Goal: Transaction & Acquisition: Download file/media

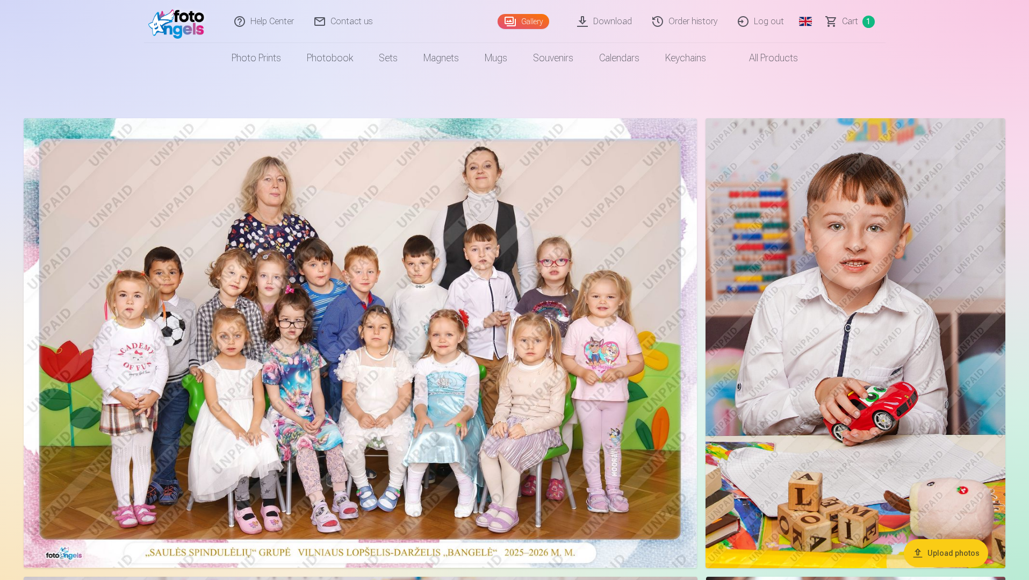
click at [693, 27] on link "Order history" at bounding box center [685, 21] width 85 height 43
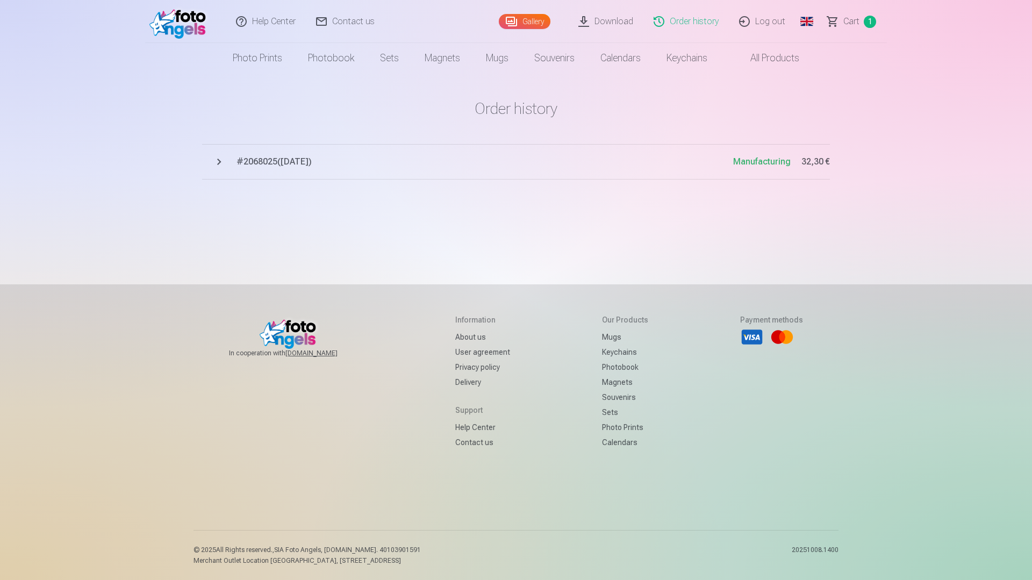
click at [619, 19] on link "Download" at bounding box center [606, 21] width 75 height 43
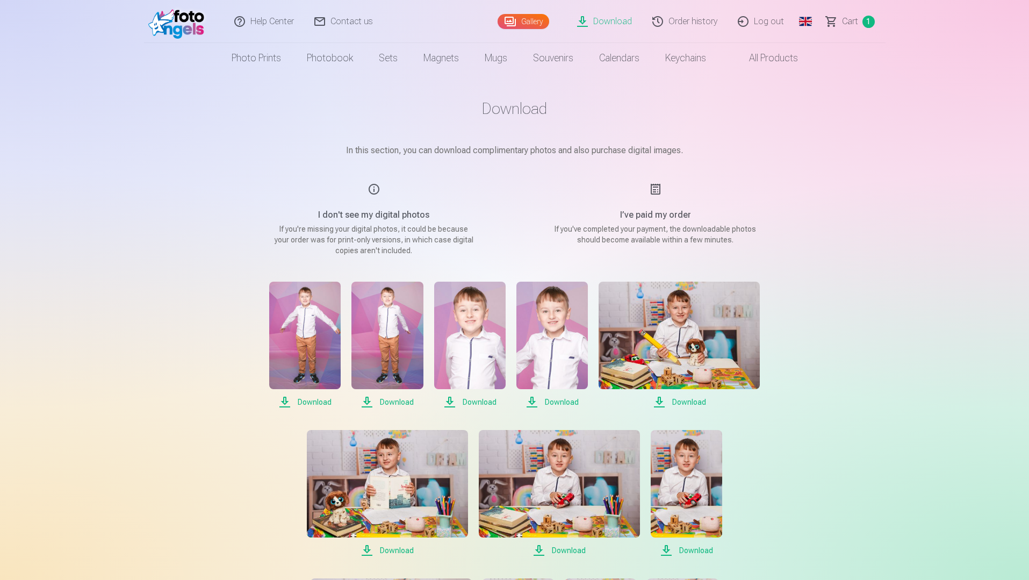
click at [806, 19] on link "Global" at bounding box center [806, 21] width 22 height 43
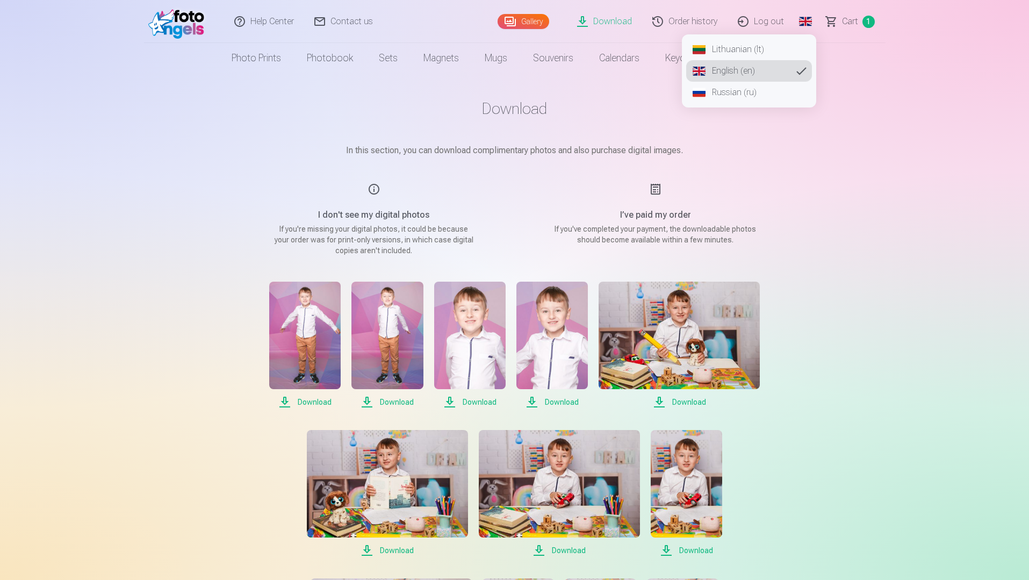
click at [746, 49] on link "Lithuanian (lt)" at bounding box center [749, 50] width 126 height 22
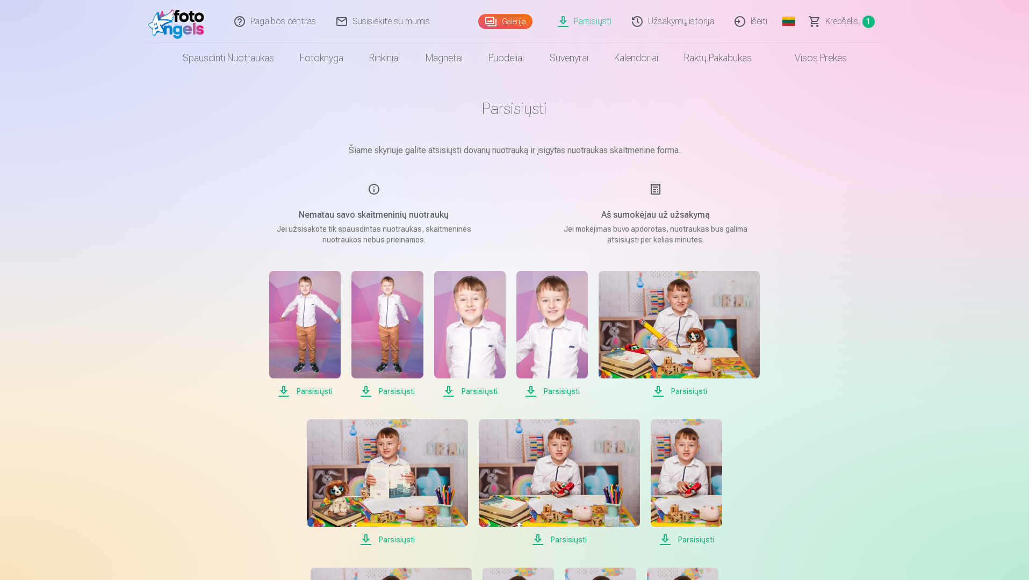
click at [323, 392] on span "Parsisiųsti" at bounding box center [304, 391] width 71 height 13
click at [397, 389] on span "Parsisiųsti" at bounding box center [387, 391] width 71 height 13
click at [484, 390] on span "Parsisiųsti" at bounding box center [469, 391] width 71 height 13
click at [570, 393] on span "Parsisiųsti" at bounding box center [552, 391] width 71 height 13
click at [684, 394] on span "Parsisiųsti" at bounding box center [679, 391] width 161 height 13
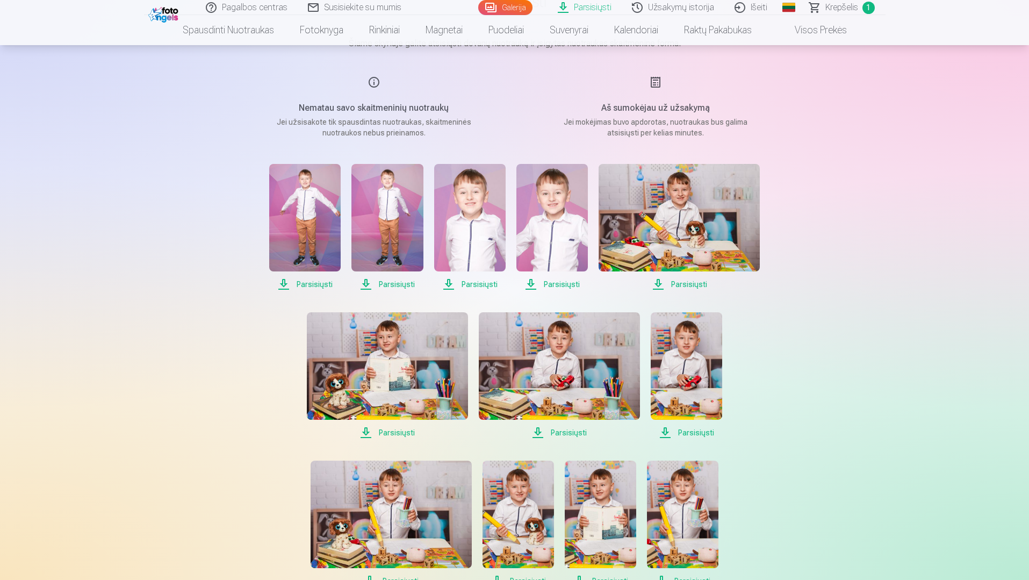
scroll to position [108, 0]
click at [398, 434] on span "Parsisiųsti" at bounding box center [387, 432] width 161 height 13
click at [582, 431] on span "Parsisiųsti" at bounding box center [559, 432] width 161 height 13
click at [691, 435] on span "Parsisiųsti" at bounding box center [686, 432] width 71 height 13
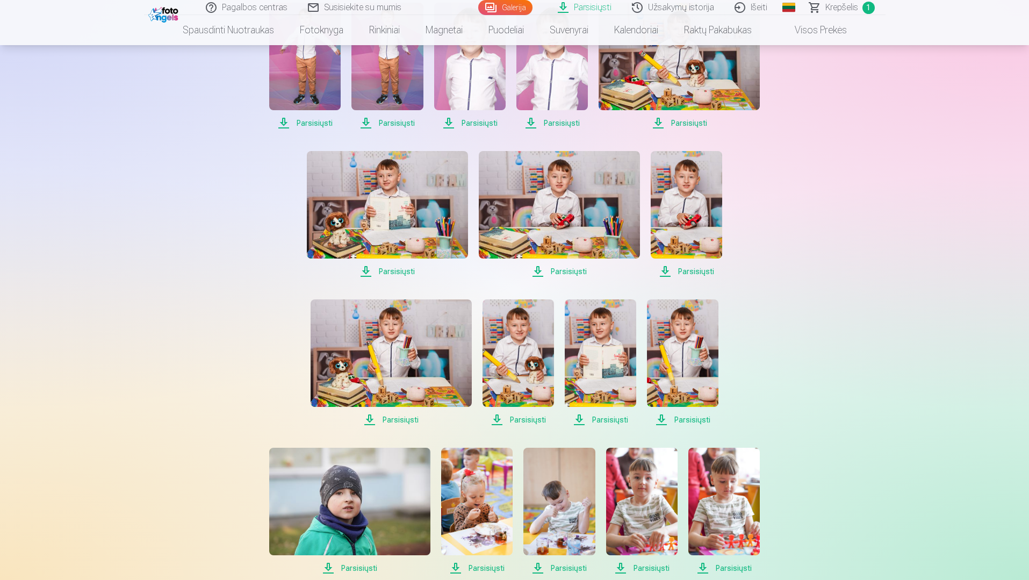
scroll to position [269, 0]
drag, startPoint x: 410, startPoint y: 419, endPoint x: 436, endPoint y: 422, distance: 26.5
click at [410, 419] on span "Parsisiųsti" at bounding box center [391, 419] width 161 height 13
click at [528, 419] on span "Parsisiųsti" at bounding box center [518, 419] width 71 height 13
click at [611, 420] on span "Parsisiųsti" at bounding box center [600, 419] width 71 height 13
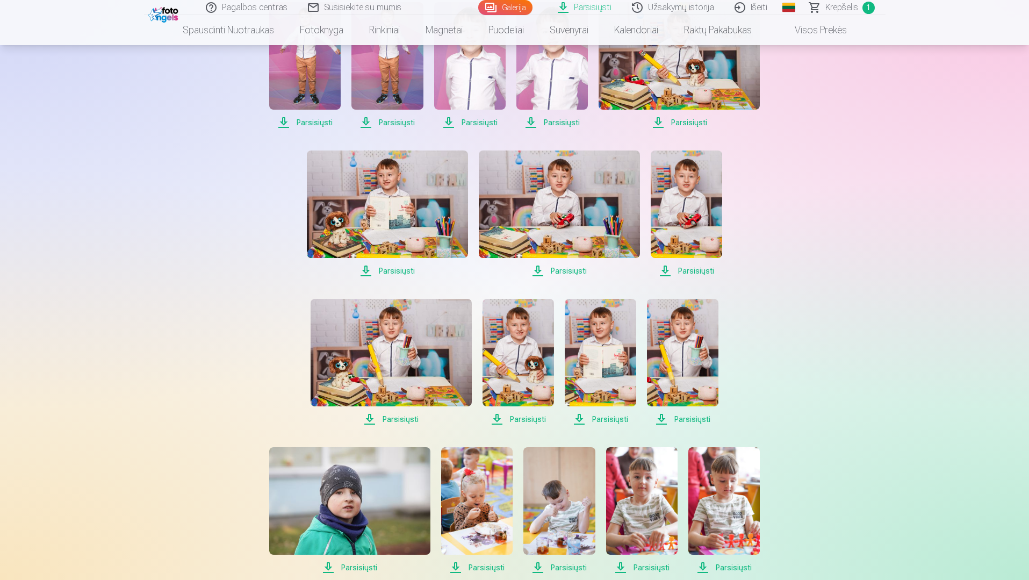
click at [686, 421] on span "Parsisiųsti" at bounding box center [682, 419] width 71 height 13
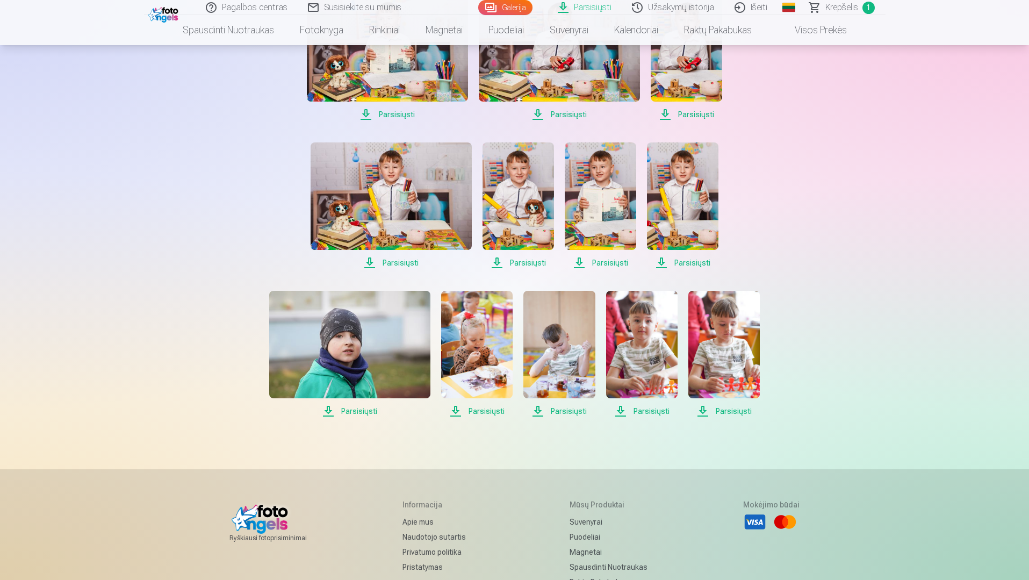
scroll to position [430, 0]
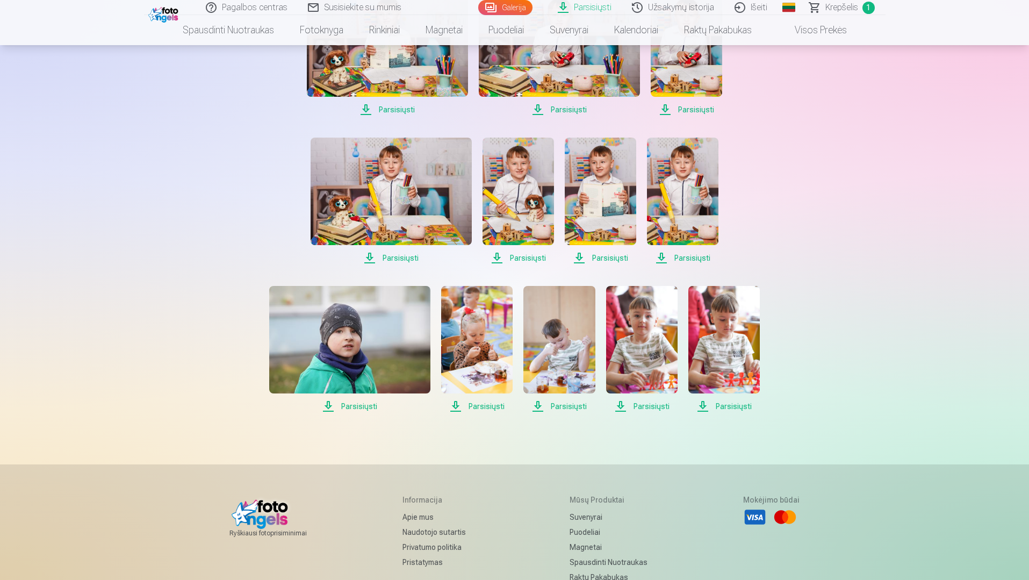
click at [371, 406] on span "Parsisiųsti" at bounding box center [349, 406] width 161 height 13
click at [489, 411] on span "Parsisiųsti" at bounding box center [476, 406] width 71 height 13
click at [563, 405] on span "Parsisiųsti" at bounding box center [559, 406] width 71 height 13
click at [648, 405] on span "Parsisiųsti" at bounding box center [641, 406] width 71 height 13
click at [727, 408] on span "Parsisiųsti" at bounding box center [724, 406] width 71 height 13
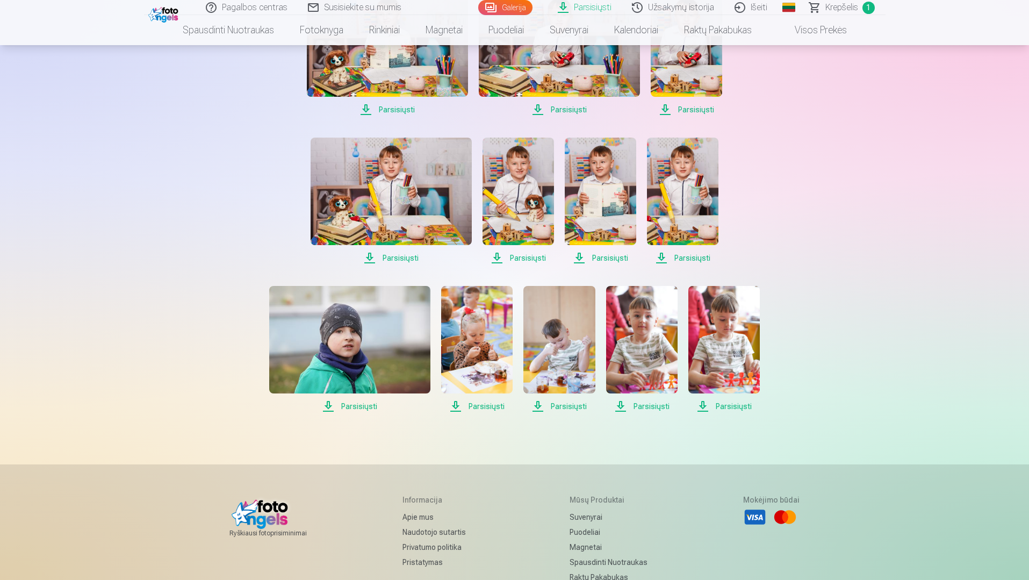
click at [35, 36] on nav "Spausdinti nuotraukas Aukštos kokybės spausdintos nuotraukos 210 gsm popierius,…" at bounding box center [514, 30] width 1029 height 30
